Goal: Information Seeking & Learning: Learn about a topic

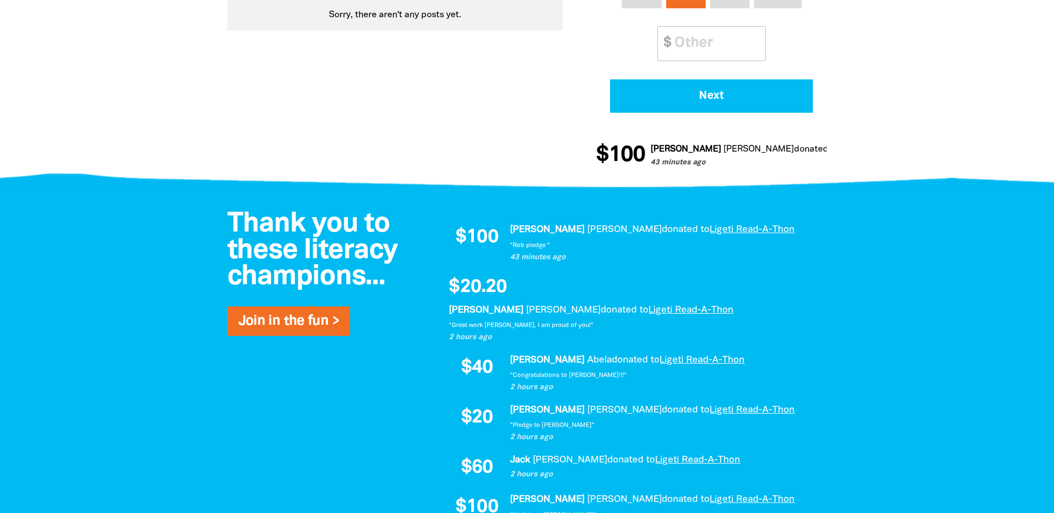
scroll to position [611, 0]
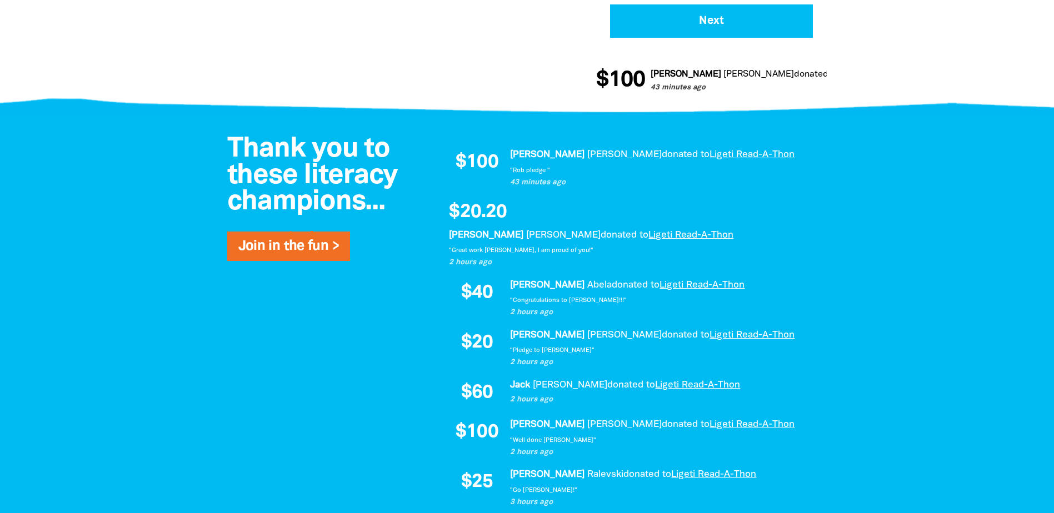
click at [101, 289] on div at bounding box center [527, 411] width 1054 height 594
click at [131, 158] on div at bounding box center [527, 411] width 1054 height 594
click at [162, 298] on div at bounding box center [527, 411] width 1054 height 594
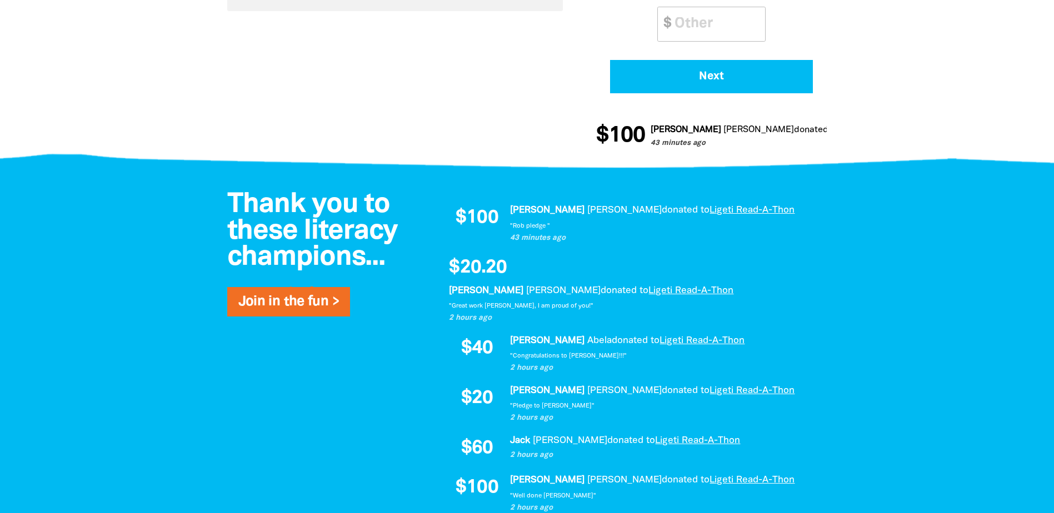
click at [92, 271] on div at bounding box center [527, 467] width 1054 height 594
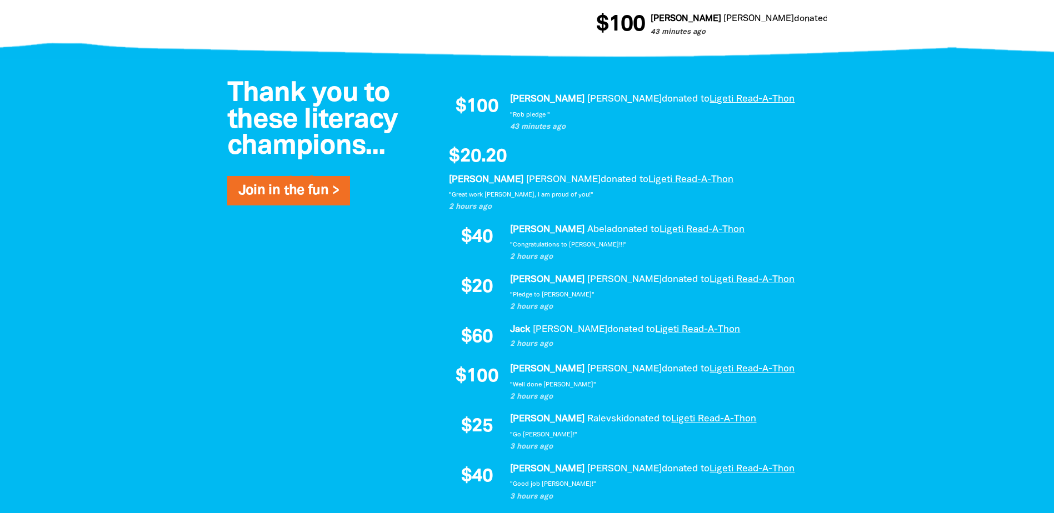
click at [201, 340] on div "Thank you to these literacy champions... Join in the fun > $100 Spencer Pascal …" at bounding box center [527, 356] width 667 height 594
click at [121, 168] on div at bounding box center [527, 356] width 1054 height 594
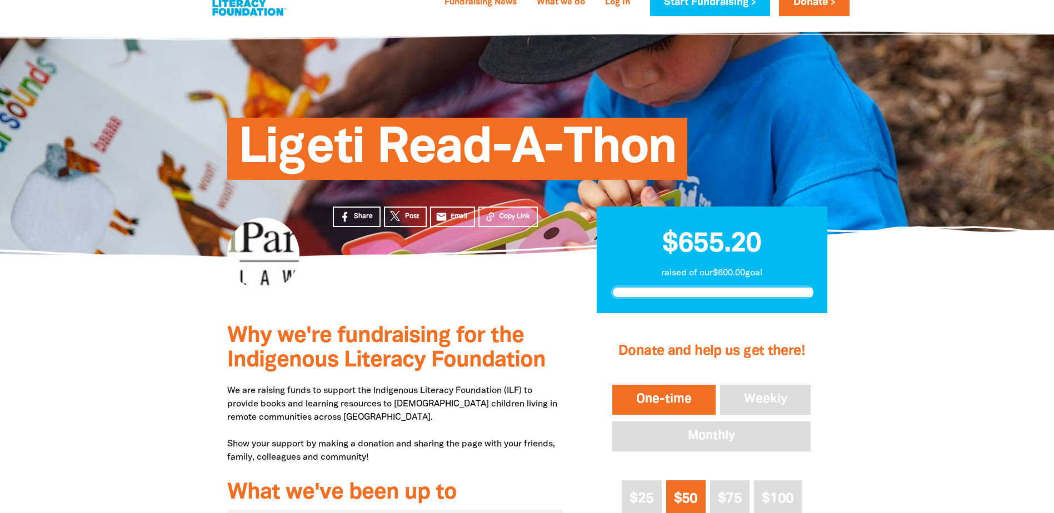
scroll to position [0, 0]
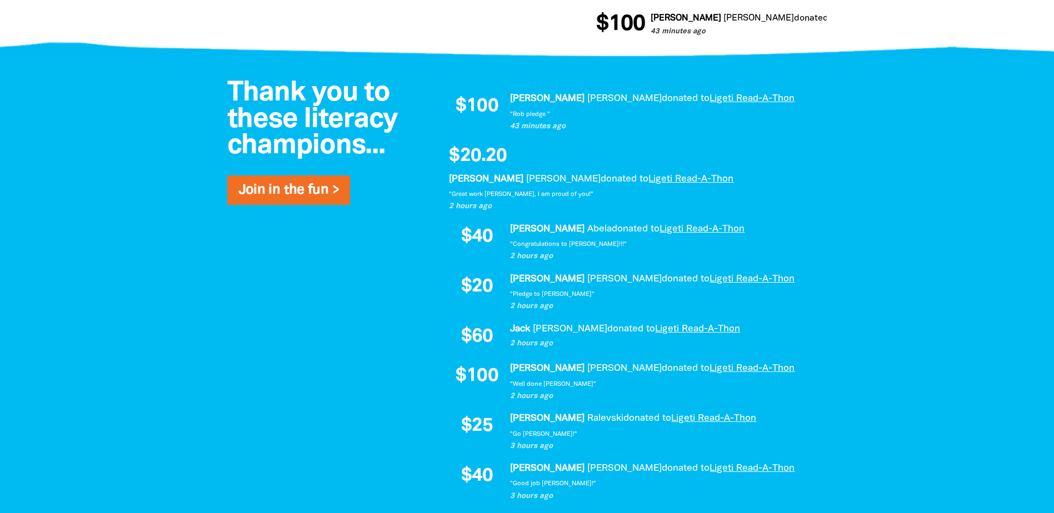
scroll to position [722, 0]
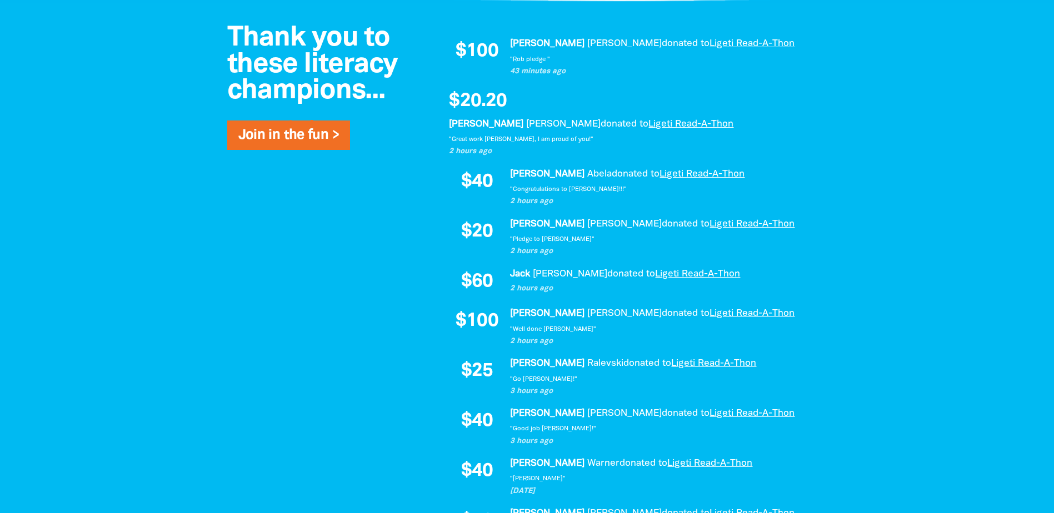
click at [146, 219] on div at bounding box center [527, 300] width 1054 height 594
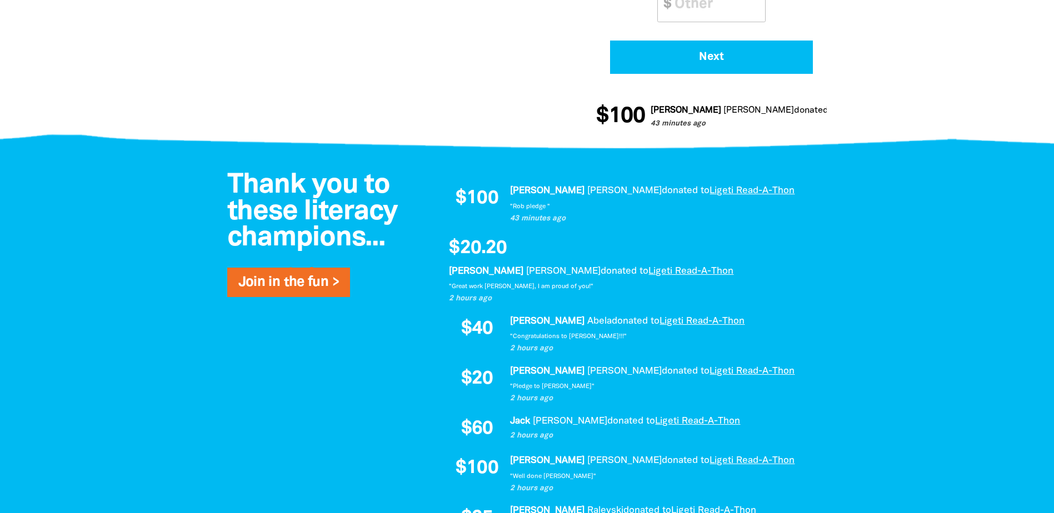
scroll to position [556, 0]
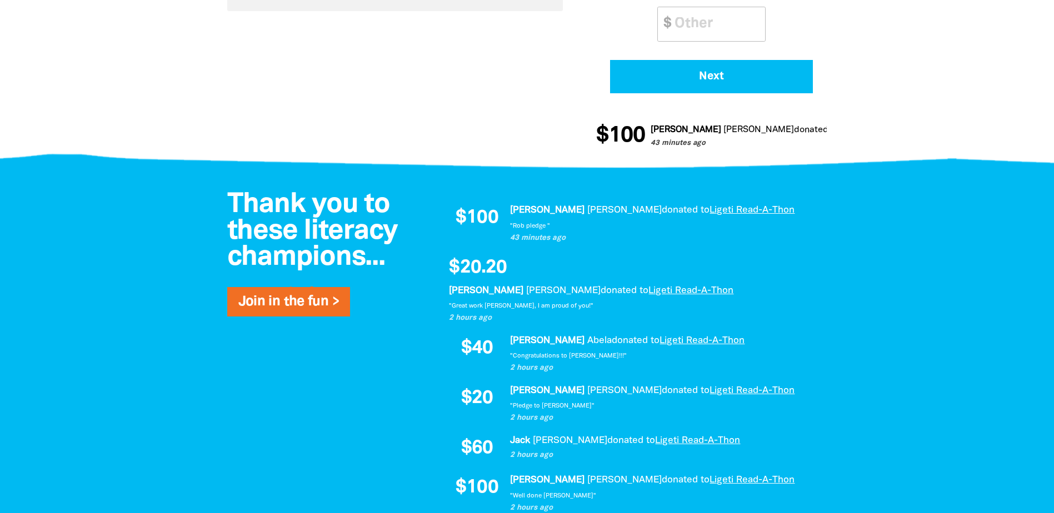
click at [134, 244] on div at bounding box center [527, 467] width 1054 height 594
click at [163, 187] on div at bounding box center [527, 467] width 1054 height 594
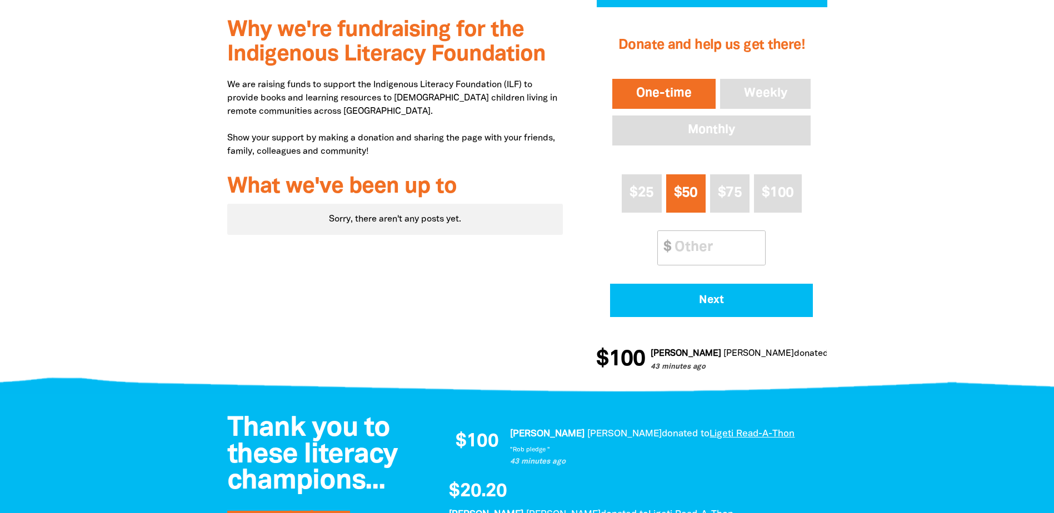
scroll to position [333, 0]
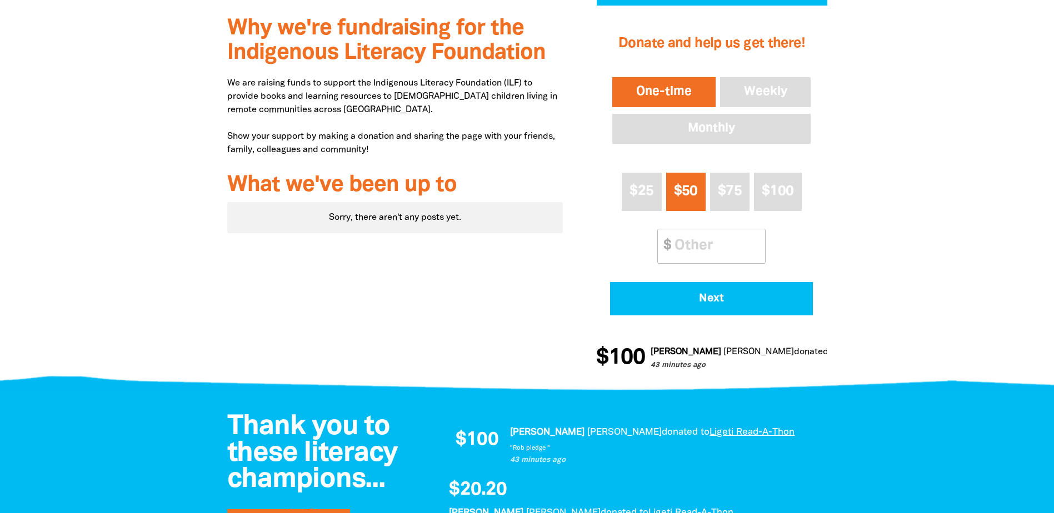
drag, startPoint x: 773, startPoint y: 362, endPoint x: 576, endPoint y: 357, distance: 196.7
click at [427, 351] on div "Why we're fundraising for the Indigenous Literacy Foundation We are raising fun…" at bounding box center [395, 196] width 369 height 381
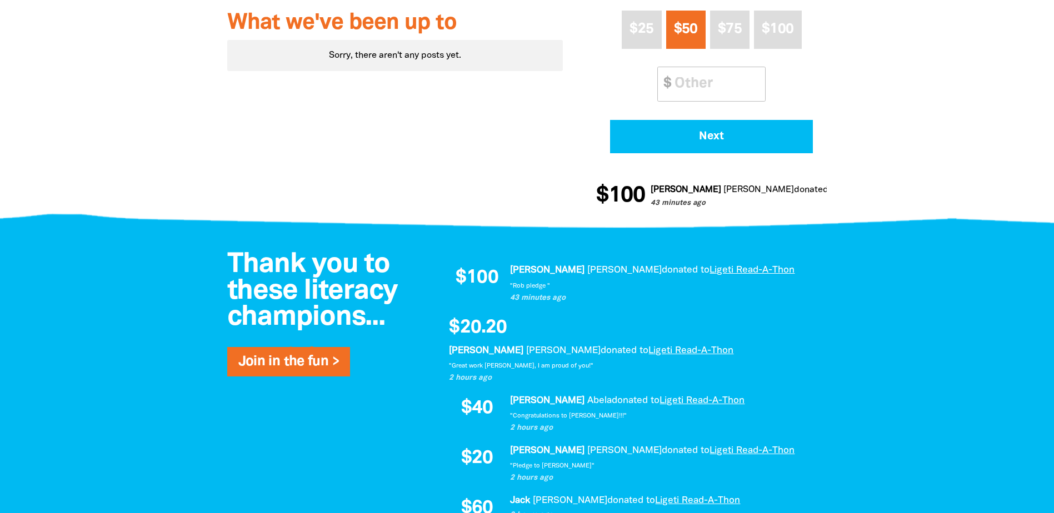
scroll to position [556, 0]
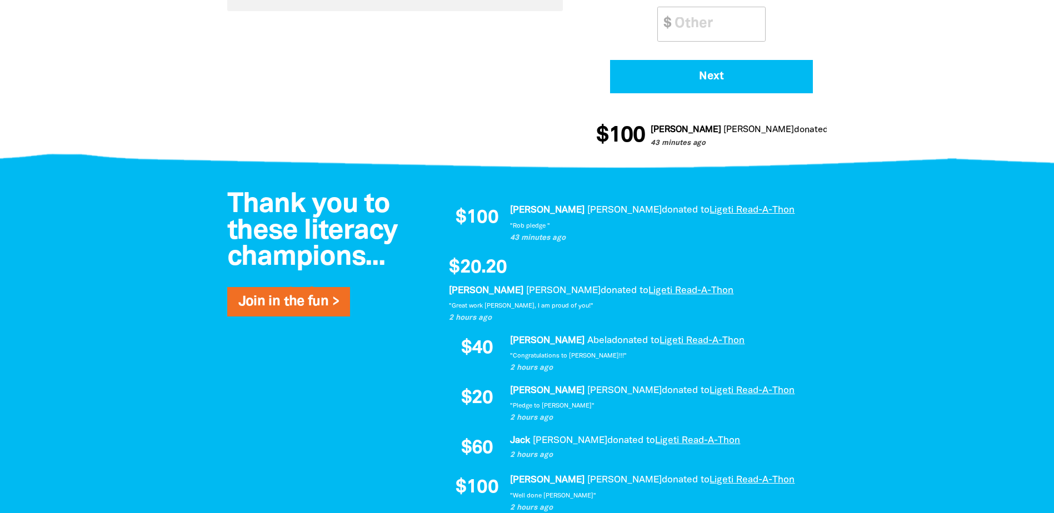
click at [152, 195] on div at bounding box center [527, 467] width 1054 height 594
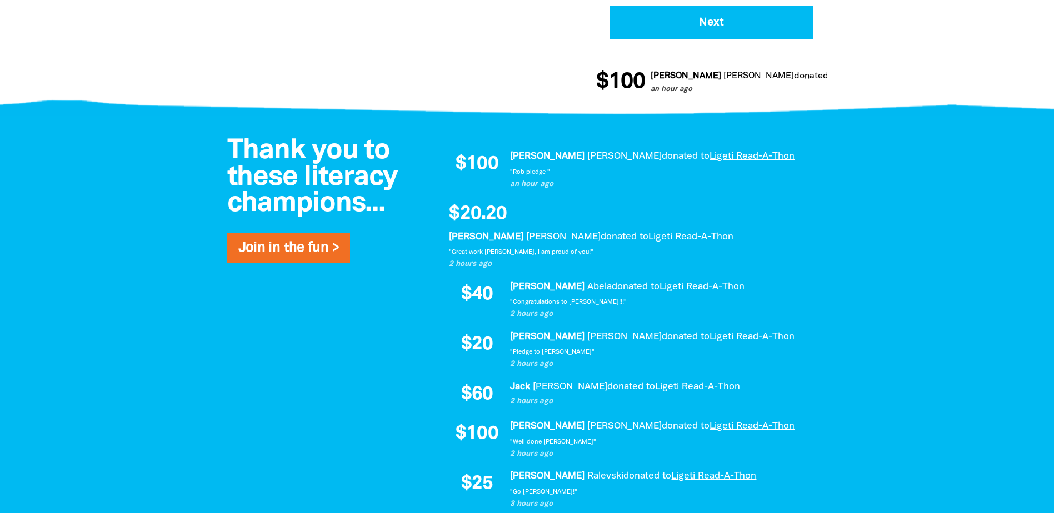
scroll to position [611, 0]
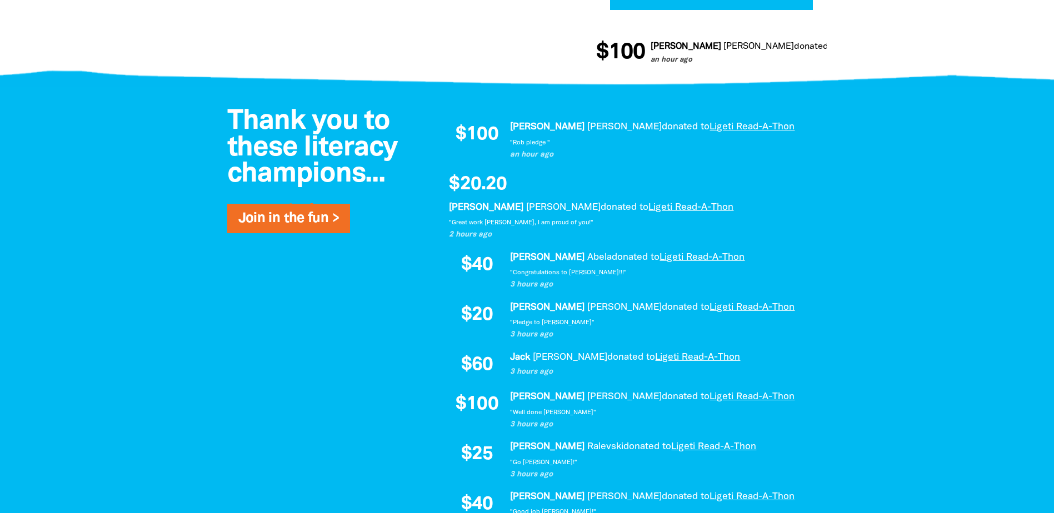
scroll to position [667, 0]
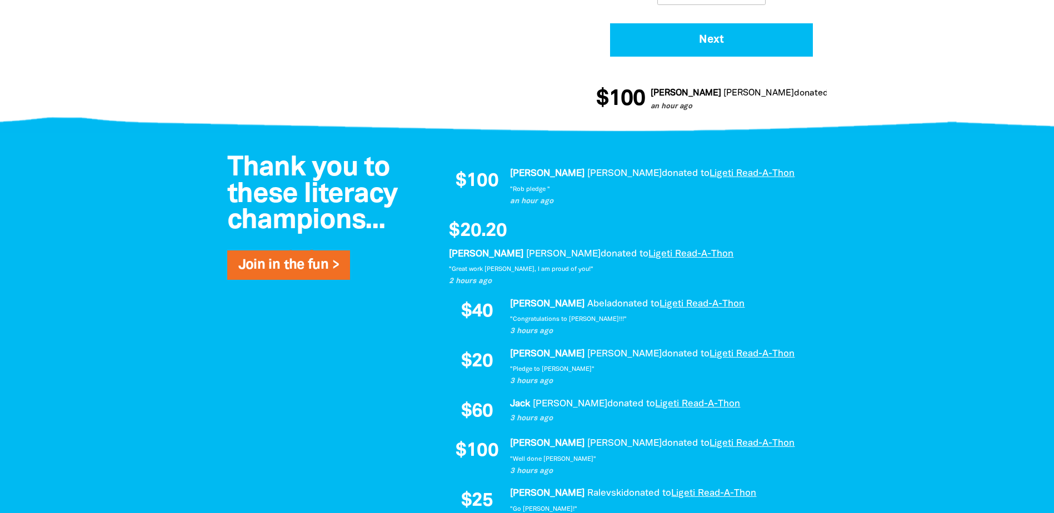
scroll to position [603, 0]
